Goal: Task Accomplishment & Management: Manage account settings

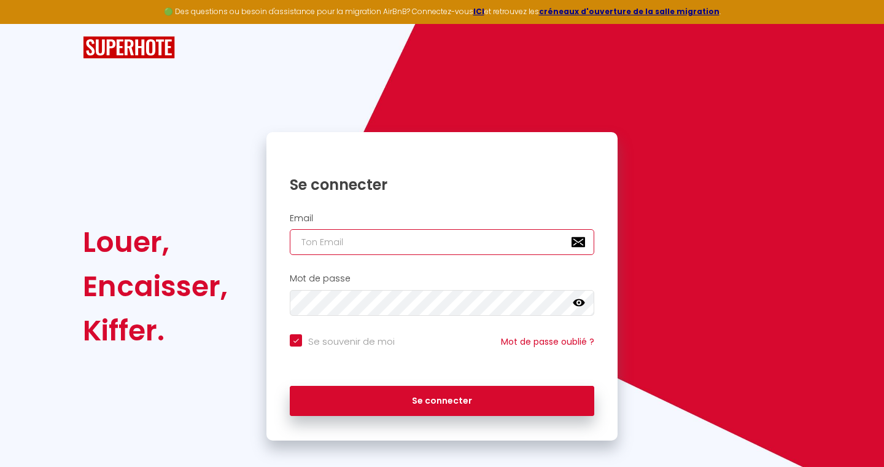
type input "[EMAIL_ADDRESS][DOMAIN_NAME]"
checkbox input "true"
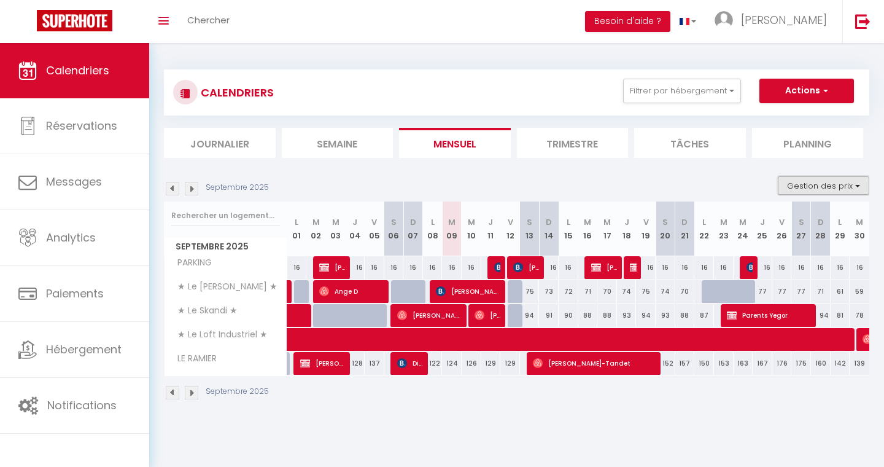
click at [804, 182] on button "Gestion des prix" at bounding box center [823, 185] width 91 height 18
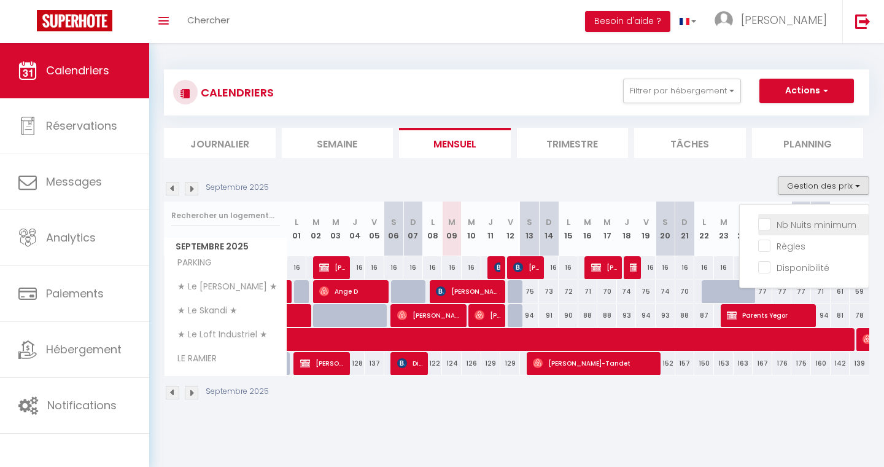
click at [767, 227] on input "Nb Nuits minimum" at bounding box center [813, 223] width 110 height 12
checkbox input "true"
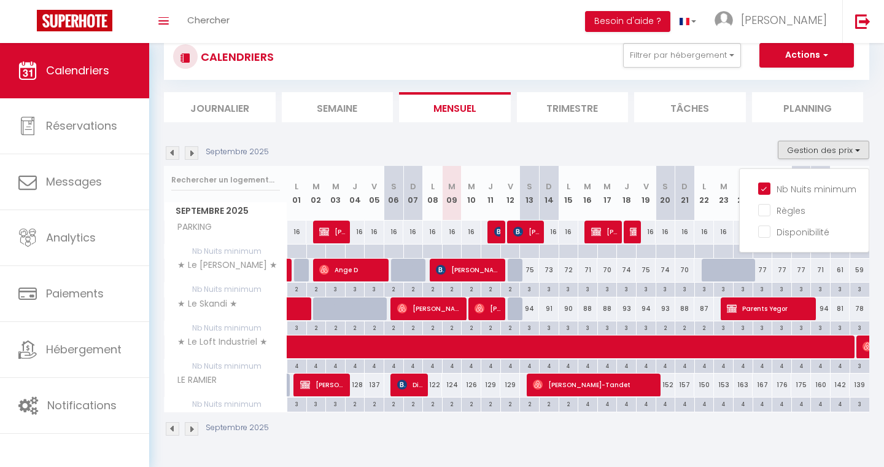
scroll to position [43, 0]
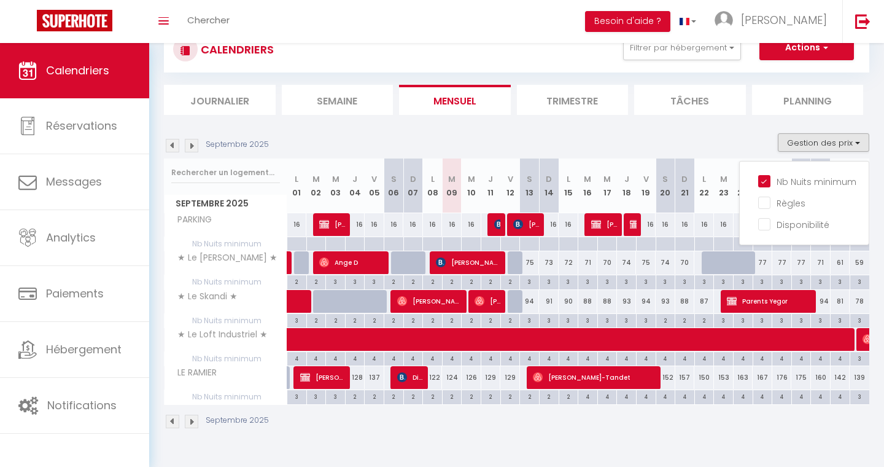
click at [435, 379] on div "122" at bounding box center [433, 377] width 20 height 23
type input "122"
type input "Lun 08 Septembre 2025"
type input "[DATE]"
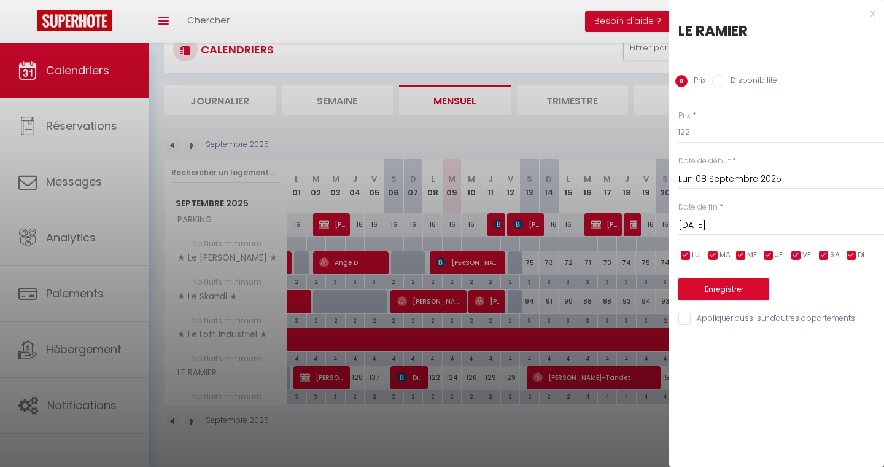
click at [870, 12] on div "x" at bounding box center [772, 13] width 206 height 15
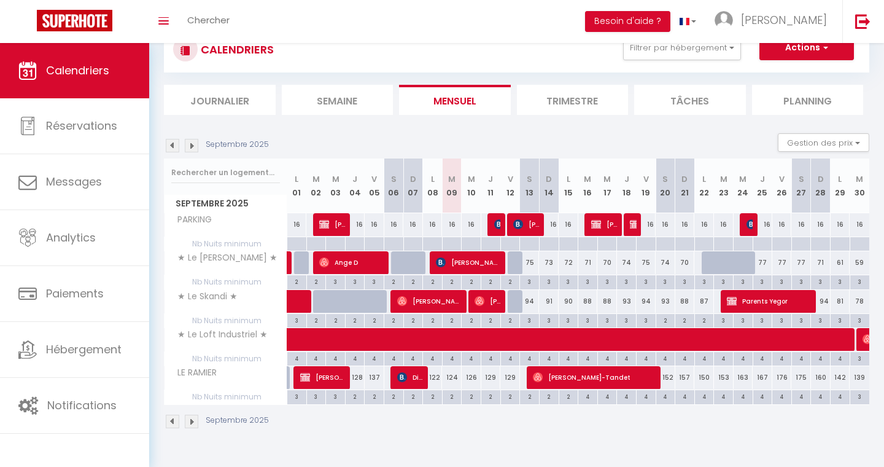
click at [448, 386] on div "124" at bounding box center [452, 377] width 20 height 23
type input "124"
type input "[DATE]"
type input "Mer 10 Septembre 2025"
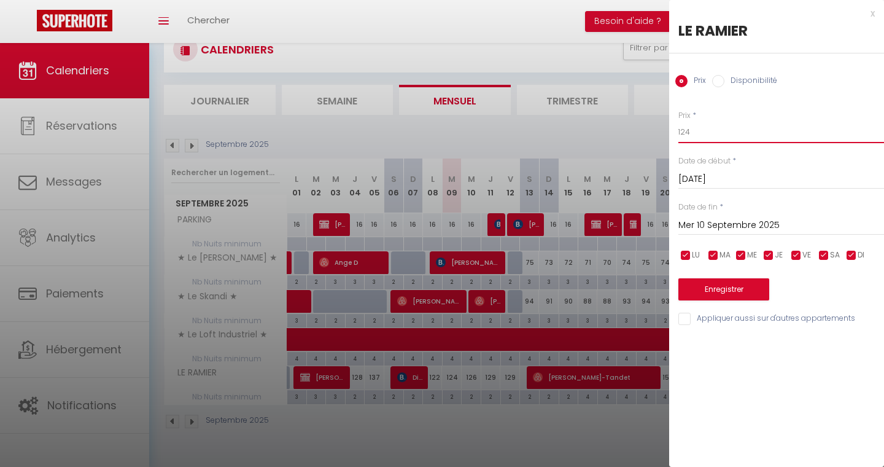
click at [721, 141] on input "124" at bounding box center [781, 132] width 206 height 22
type input "112"
click at [738, 291] on button "Enregistrer" at bounding box center [723, 289] width 91 height 22
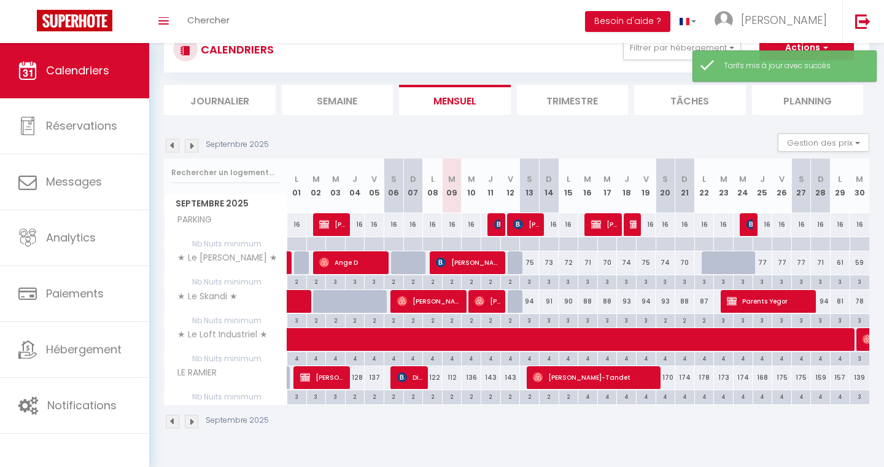
click at [468, 378] on div "136" at bounding box center [472, 377] width 20 height 23
type input "136"
type input "Mer 10 Septembre 2025"
type input "Jeu 11 Septembre 2025"
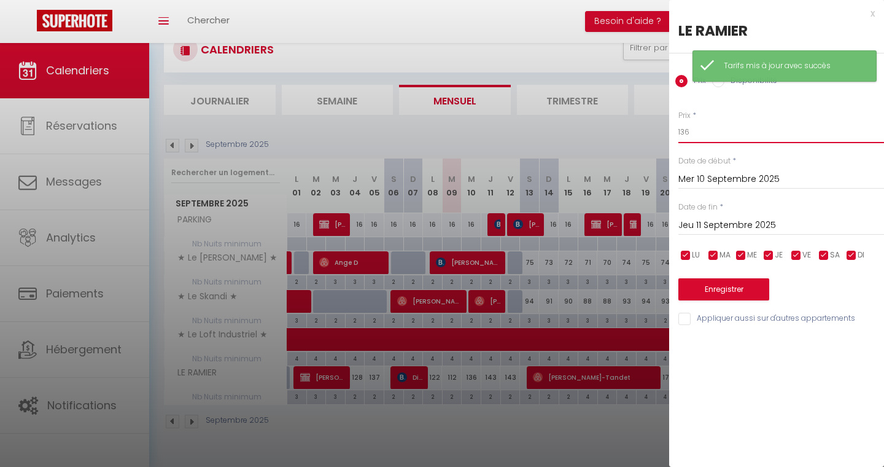
click at [709, 125] on input "136" at bounding box center [781, 132] width 206 height 22
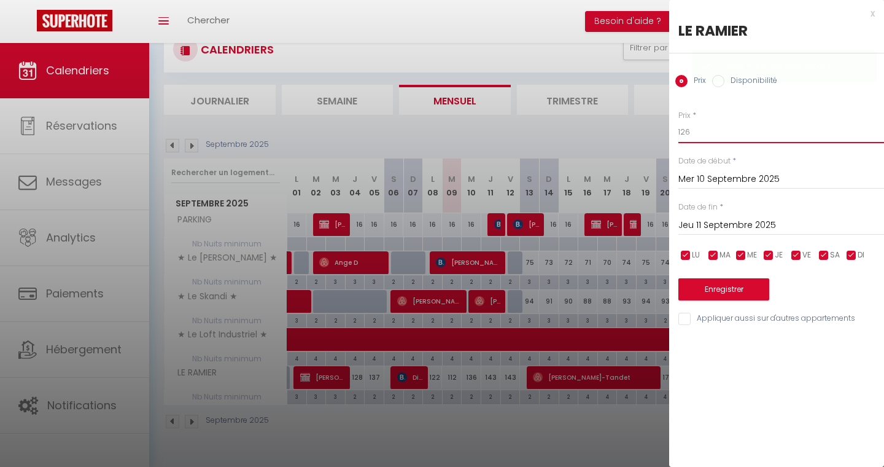
type input "126"
click at [732, 285] on button "Enregistrer" at bounding box center [723, 289] width 91 height 22
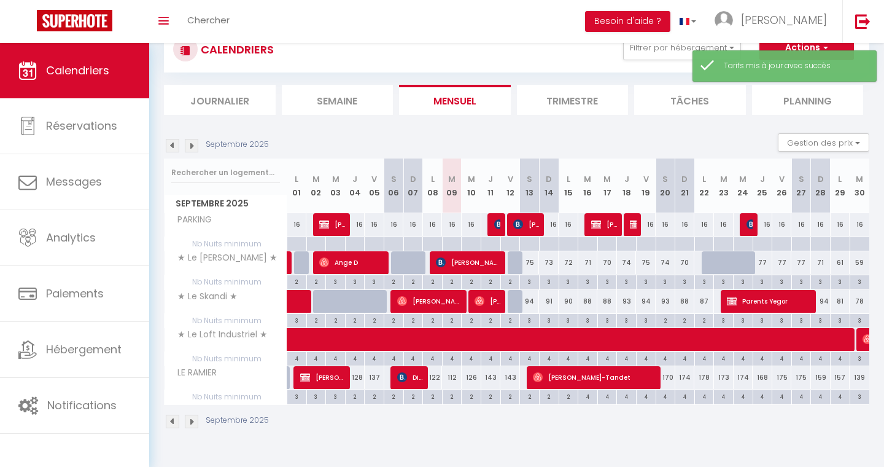
click at [488, 381] on div "143" at bounding box center [491, 377] width 20 height 23
type input "143"
type input "Jeu 11 Septembre 2025"
type input "Ven 12 Septembre 2025"
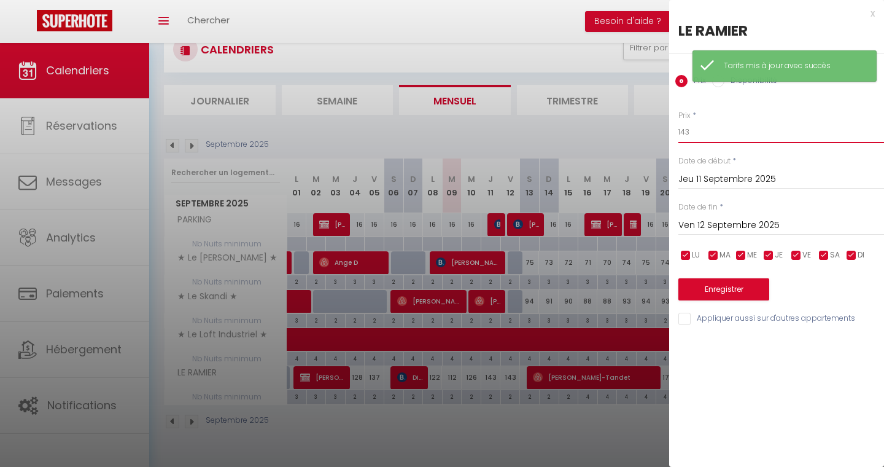
click at [698, 129] on input "143" at bounding box center [781, 132] width 206 height 22
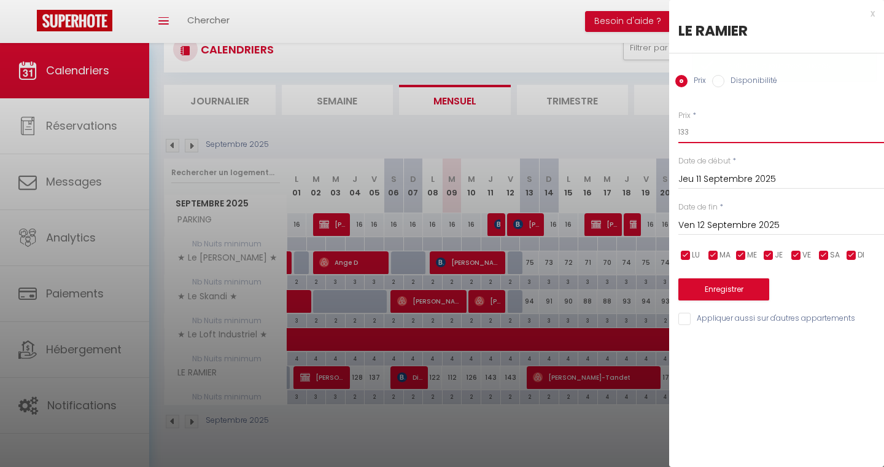
type input "133"
click at [729, 285] on button "Enregistrer" at bounding box center [723, 289] width 91 height 22
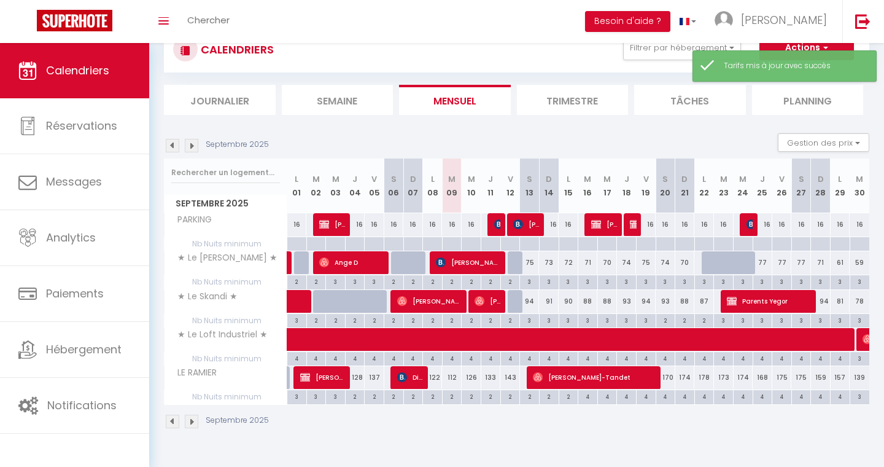
click at [514, 378] on div "143" at bounding box center [510, 377] width 20 height 23
type input "143"
type input "Ven 12 Septembre 2025"
type input "[DATE]"
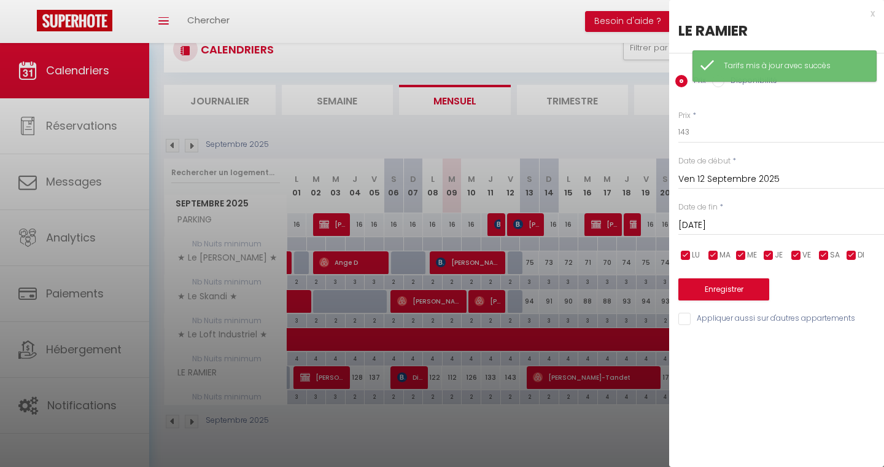
click at [705, 145] on div "Prix * 143 Statut * Disponible Indisponible Date de début * [DATE] < [DATE] > D…" at bounding box center [776, 211] width 215 height 232
click at [710, 141] on input "143" at bounding box center [781, 132] width 206 height 22
click at [707, 141] on input "143" at bounding box center [781, 132] width 206 height 22
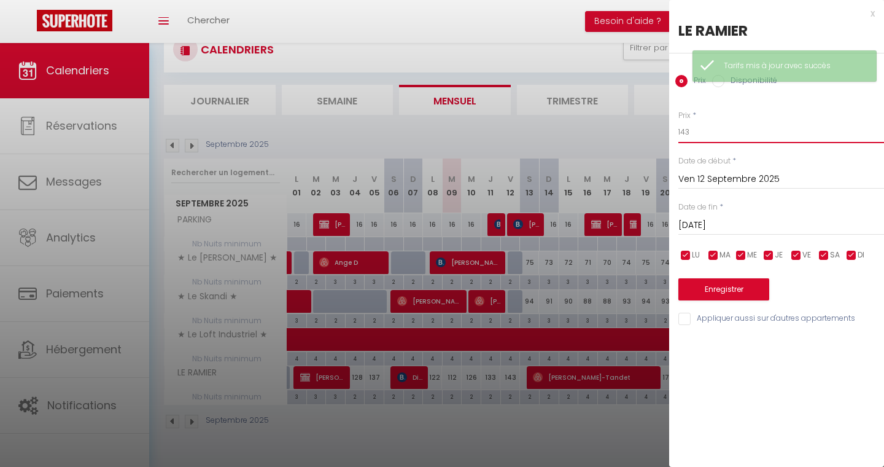
click at [703, 141] on input "143" at bounding box center [781, 132] width 206 height 22
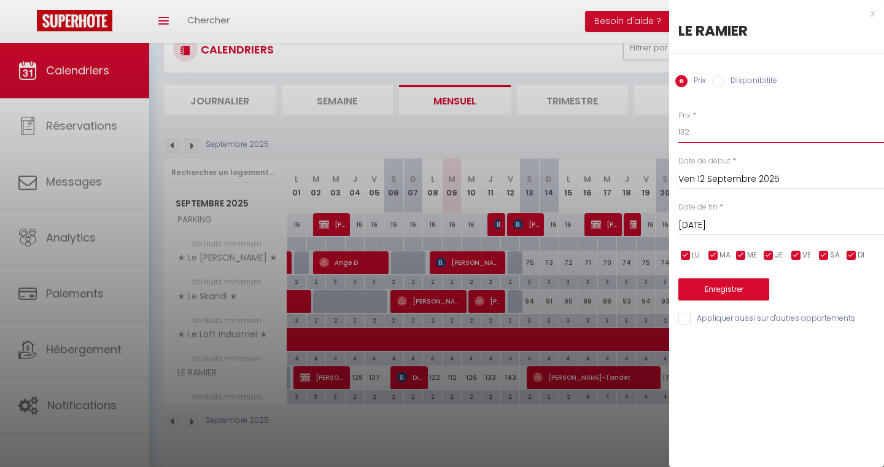
type input "132"
click at [732, 290] on button "Enregistrer" at bounding box center [723, 289] width 91 height 22
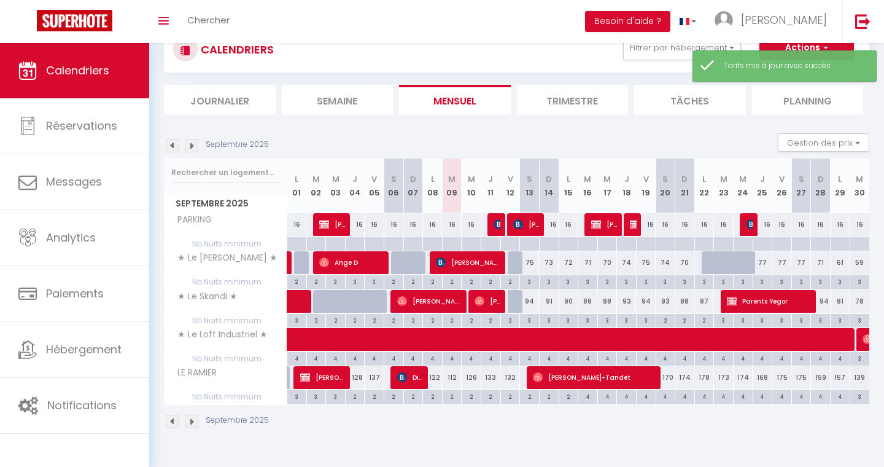
click at [530, 284] on div "3" at bounding box center [529, 281] width 19 height 12
type input "3"
type input "[DATE]"
type input "Dim 14 Septembre 2025"
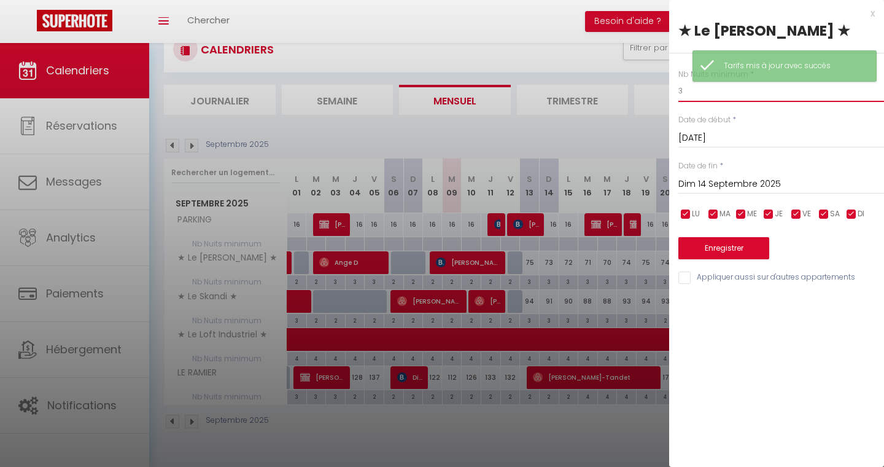
click at [721, 93] on input "3" at bounding box center [781, 91] width 206 height 22
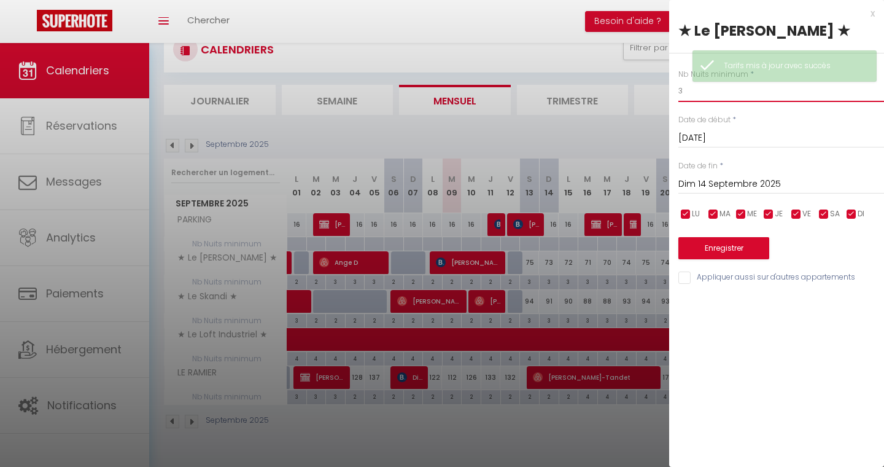
click at [721, 93] on input "3" at bounding box center [781, 91] width 206 height 22
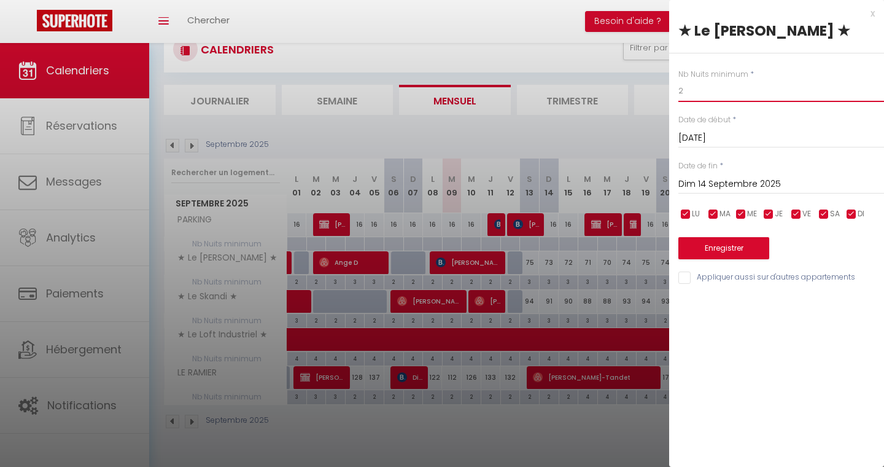
type input "2"
click at [733, 184] on input "Dim 14 Septembre 2025" at bounding box center [781, 184] width 206 height 16
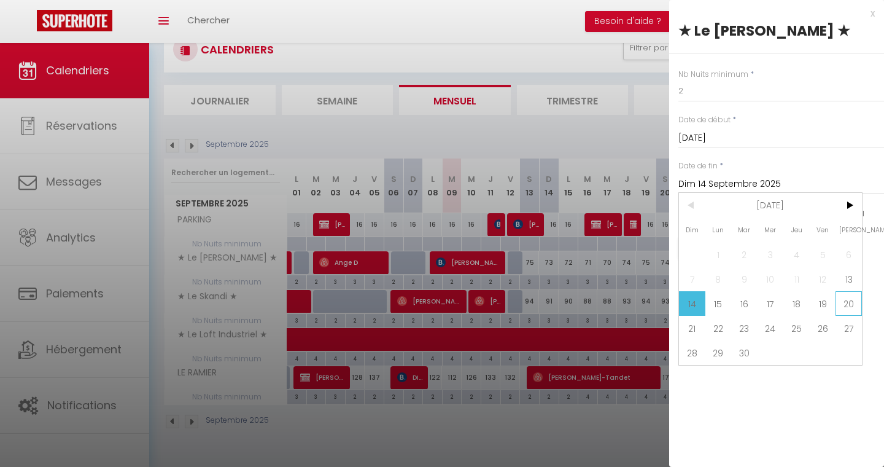
click at [851, 306] on span "20" at bounding box center [848, 303] width 26 height 25
type input "[DATE]"
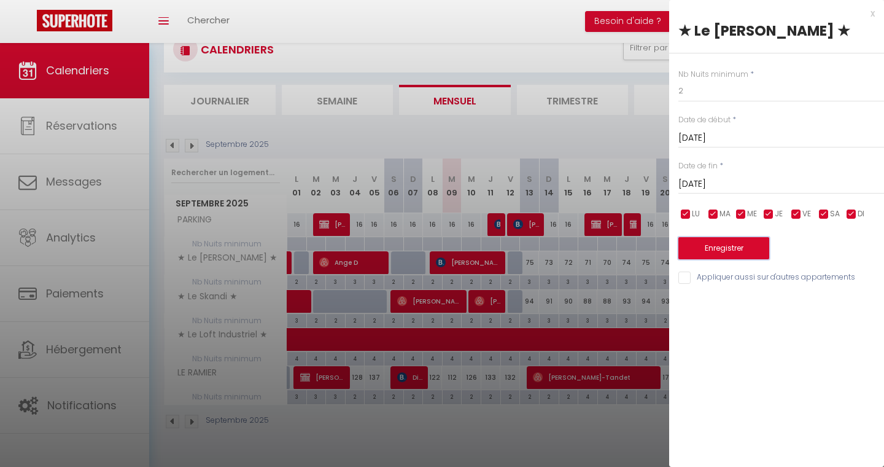
click at [766, 258] on button "Enregistrer" at bounding box center [723, 248] width 91 height 22
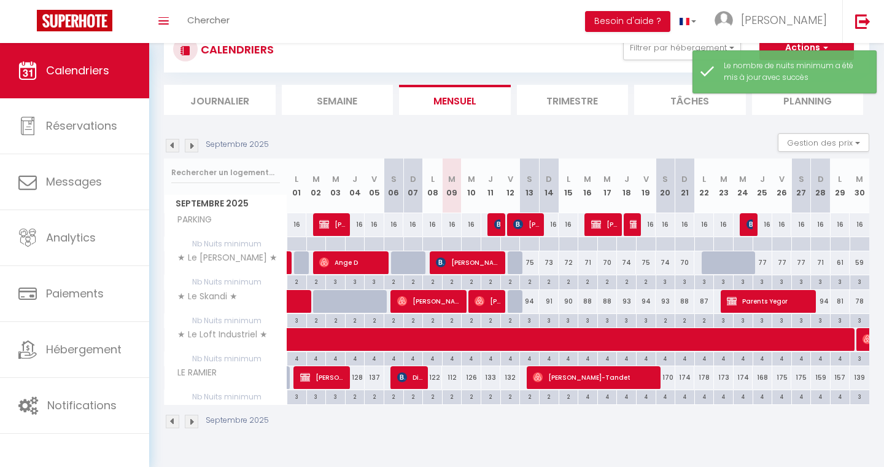
click at [636, 282] on div "2" at bounding box center [646, 282] width 20 height 14
type input "2"
type input "Ven 19 Septembre 2025"
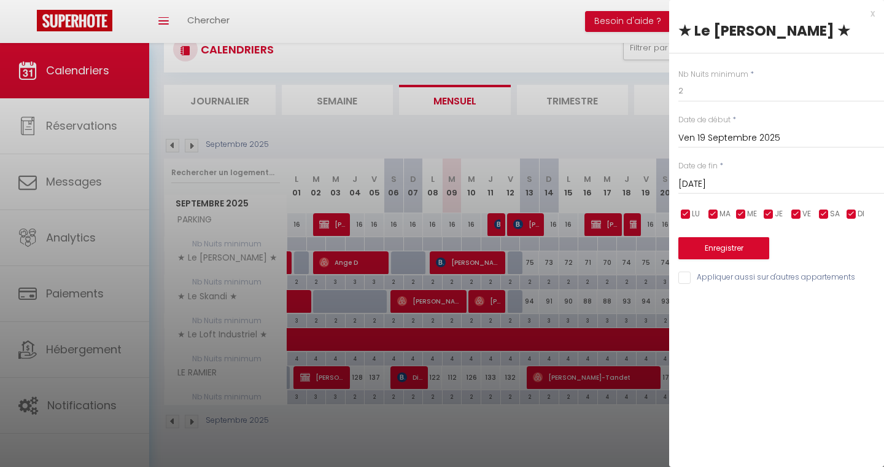
click at [739, 177] on input "[DATE]" at bounding box center [781, 184] width 206 height 16
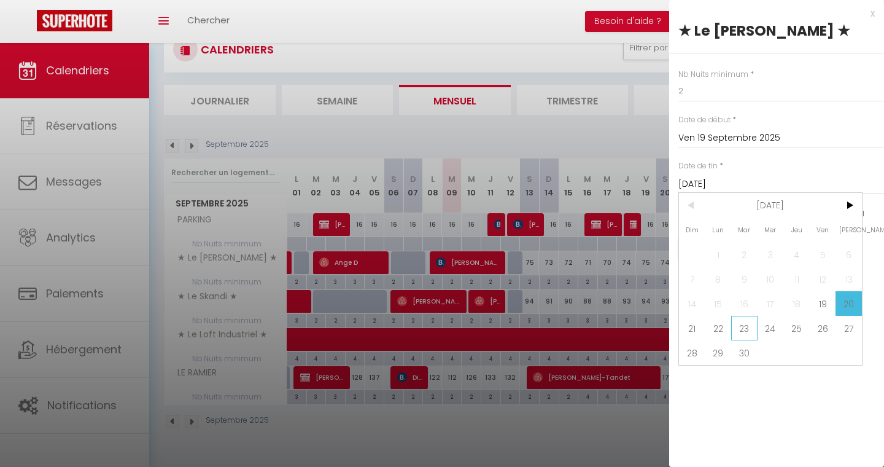
click at [740, 325] on span "23" at bounding box center [744, 328] width 26 height 25
type input "[DATE]"
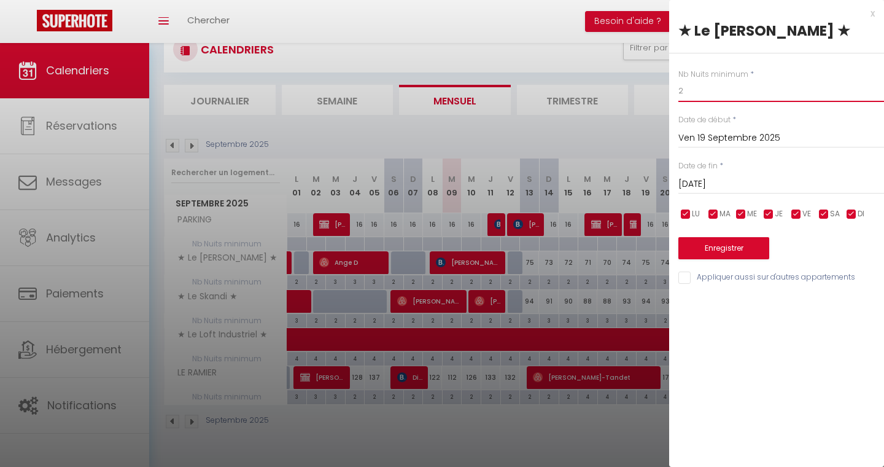
click at [717, 82] on input "2" at bounding box center [781, 91] width 206 height 22
type input "3"
click at [705, 246] on button "Enregistrer" at bounding box center [723, 248] width 91 height 22
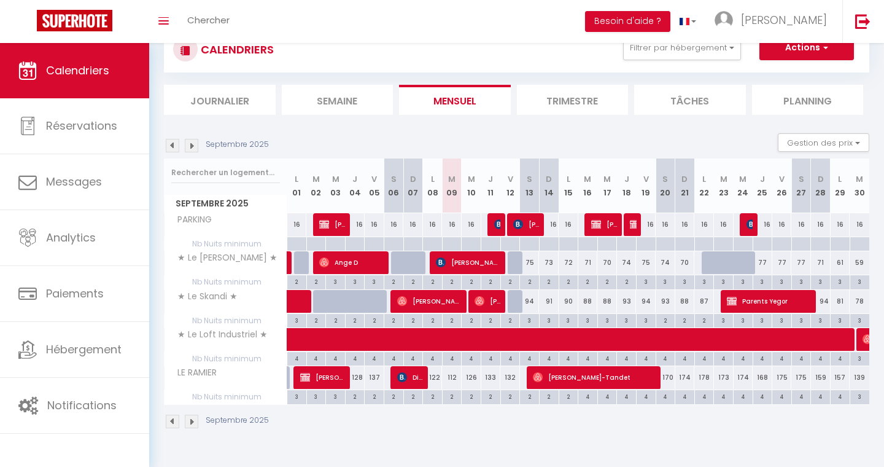
click at [534, 316] on div "3" at bounding box center [529, 320] width 19 height 12
type input "3"
type input "[DATE]"
type input "Dim 14 Septembre 2025"
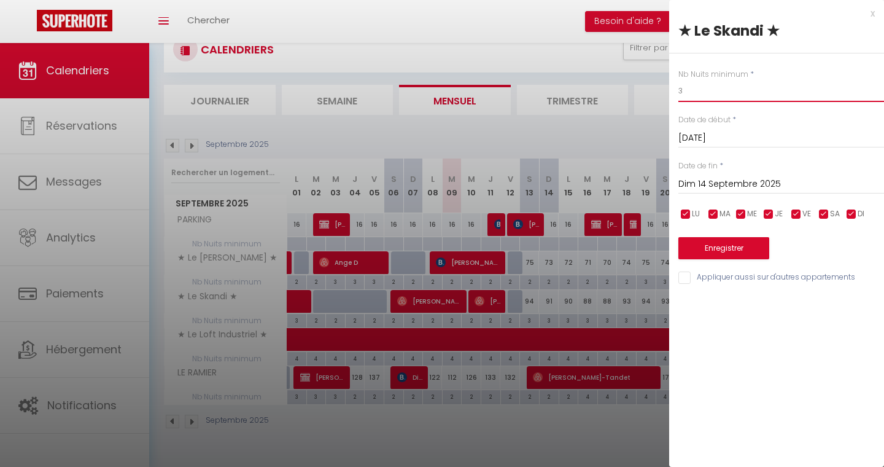
click at [710, 93] on input "3" at bounding box center [781, 91] width 206 height 22
type input "2"
click at [727, 187] on input "Dim 14 Septembre 2025" at bounding box center [781, 184] width 206 height 16
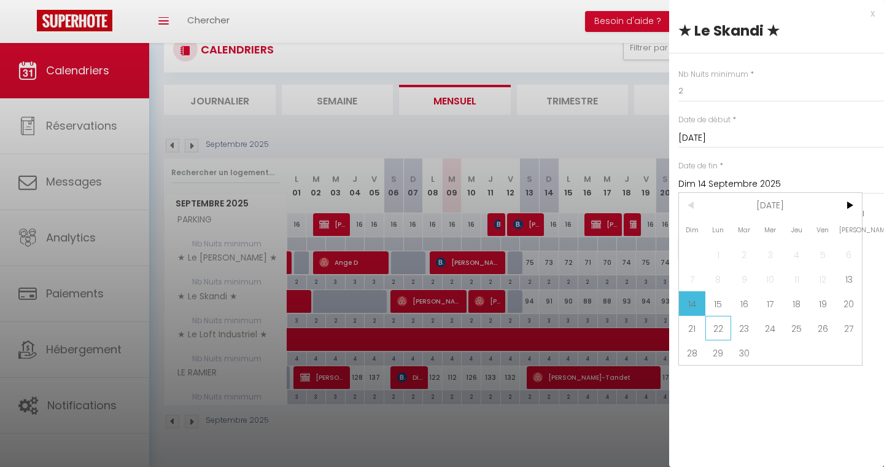
click at [721, 333] on span "22" at bounding box center [718, 328] width 26 height 25
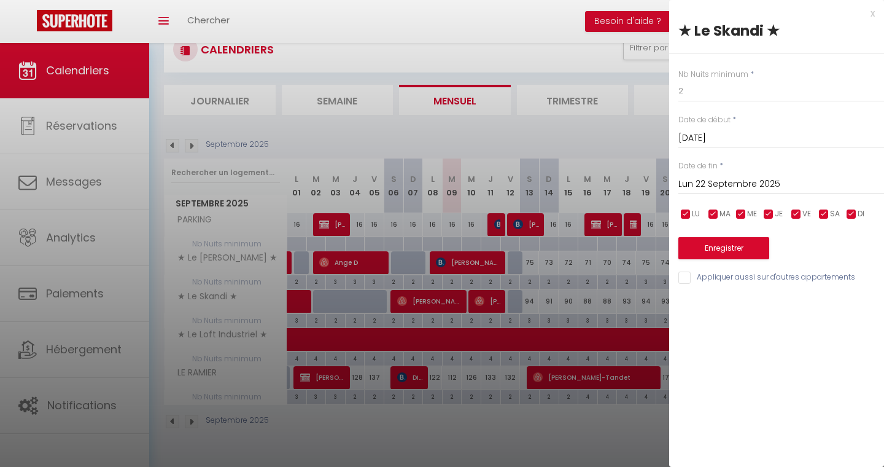
click at [728, 182] on input "Lun 22 Septembre 2025" at bounding box center [781, 184] width 206 height 16
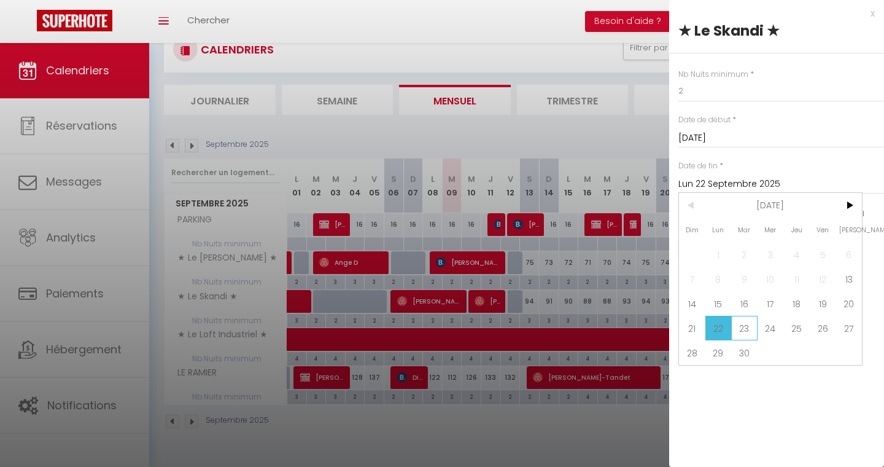
click at [748, 331] on span "23" at bounding box center [744, 328] width 26 height 25
type input "[DATE]"
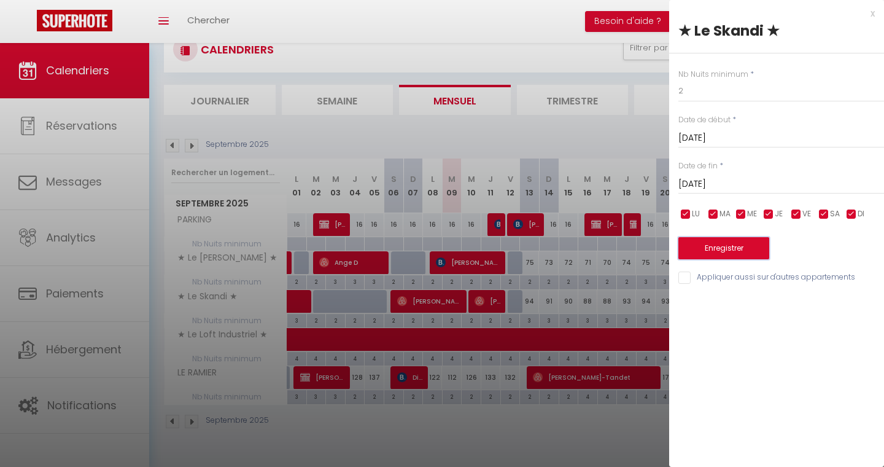
click at [719, 247] on button "Enregistrer" at bounding box center [723, 248] width 91 height 22
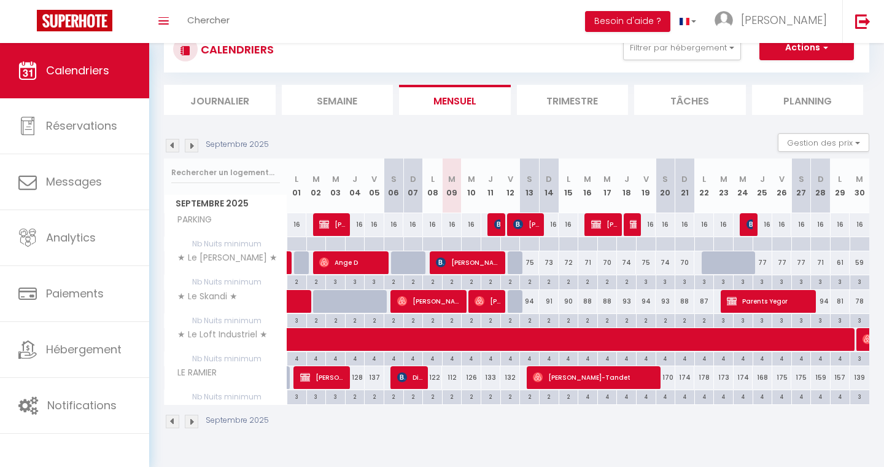
click at [667, 399] on div "4" at bounding box center [665, 396] width 19 height 12
type input "4"
type input "[DATE]"
type input "Dim 21 Septembre 2025"
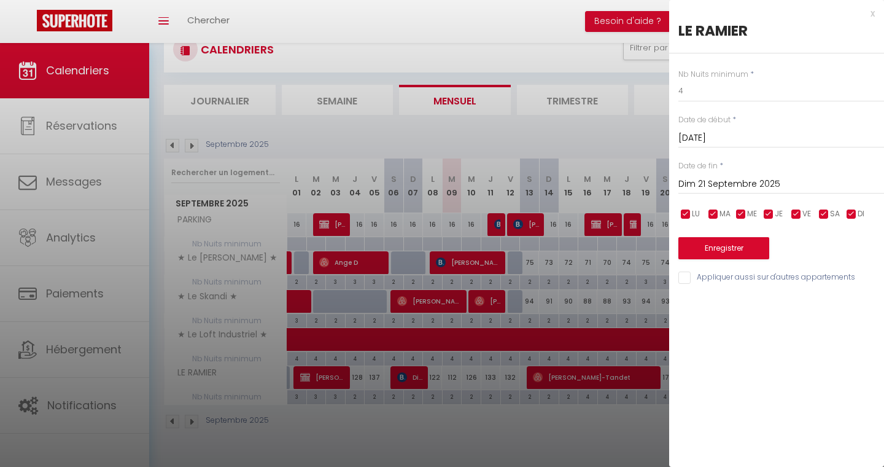
click at [786, 77] on div "Nb Nuits minimum * 4" at bounding box center [781, 86] width 206 height 34
click at [775, 85] on input "4" at bounding box center [781, 91] width 206 height 22
type input "3"
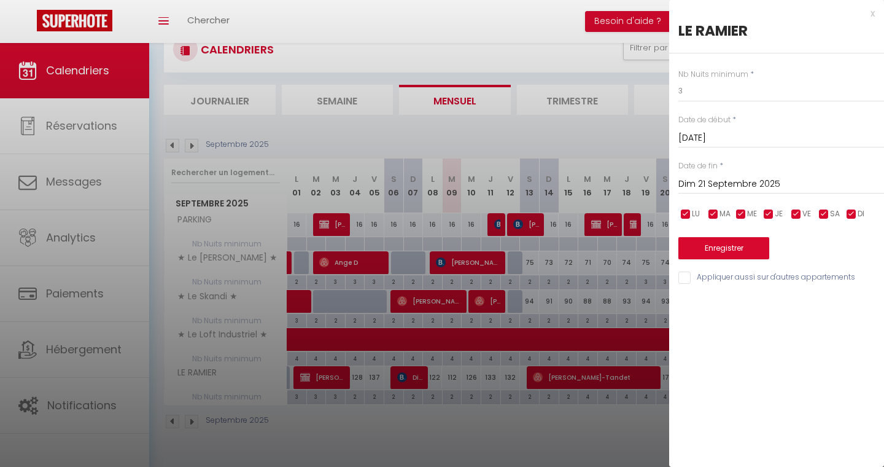
click at [765, 184] on input "Dim 21 Septembre 2025" at bounding box center [781, 184] width 206 height 16
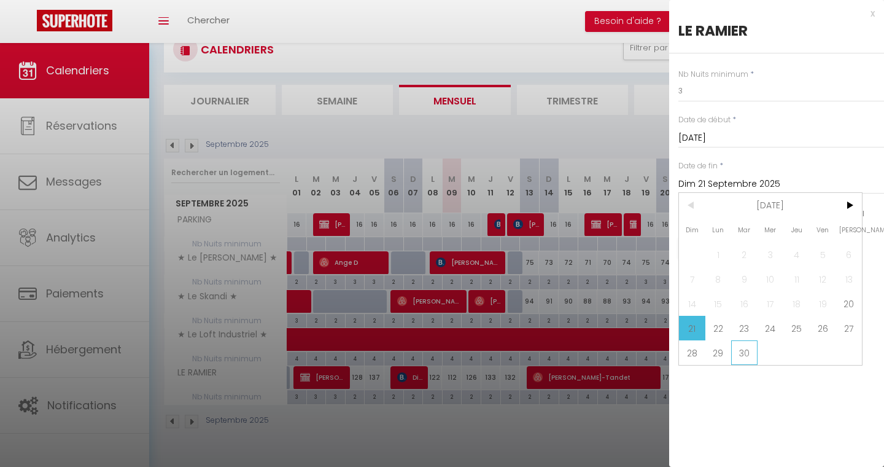
click at [750, 359] on span "30" at bounding box center [744, 352] width 26 height 25
type input "[DATE]"
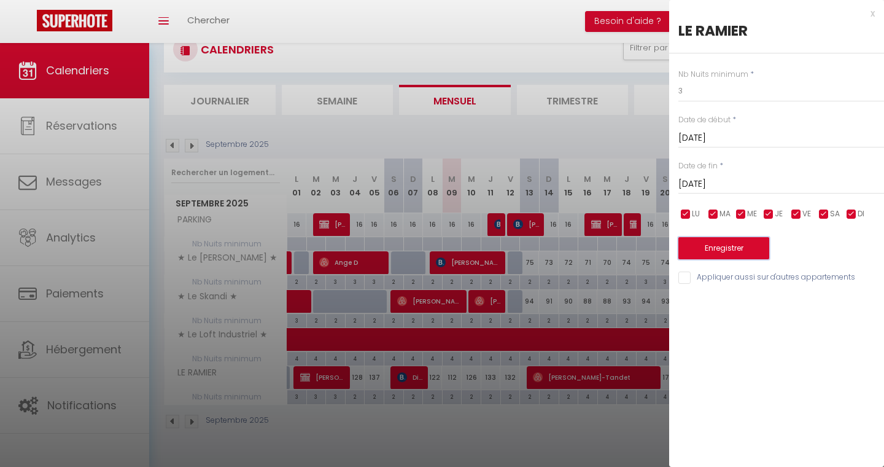
click at [733, 241] on button "Enregistrer" at bounding box center [723, 248] width 91 height 22
